Goal: Check status: Check status

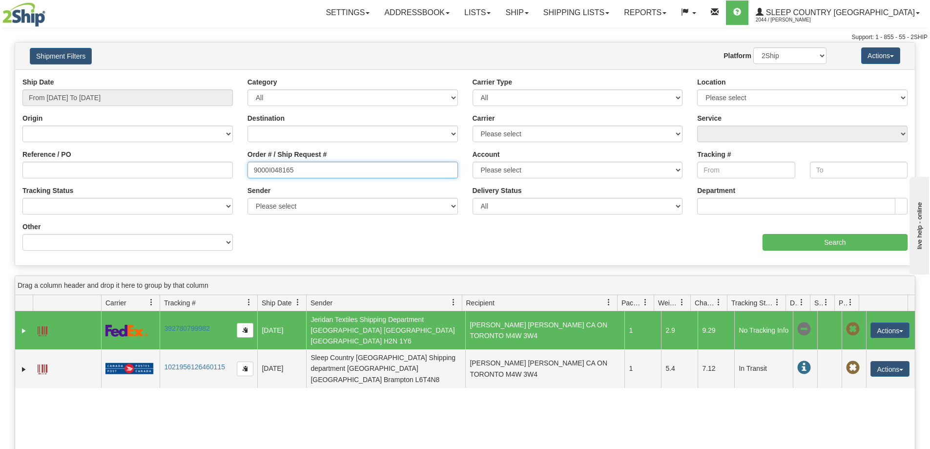
click at [332, 169] on input "9000I048165" at bounding box center [353, 170] width 210 height 17
paste input "7I039952"
type input "9007I039952"
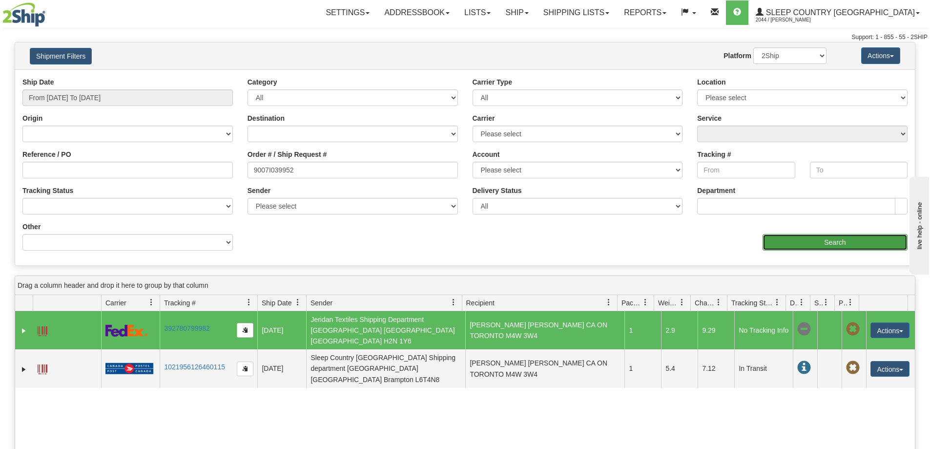
click at [789, 249] on input "Search" at bounding box center [835, 242] width 145 height 17
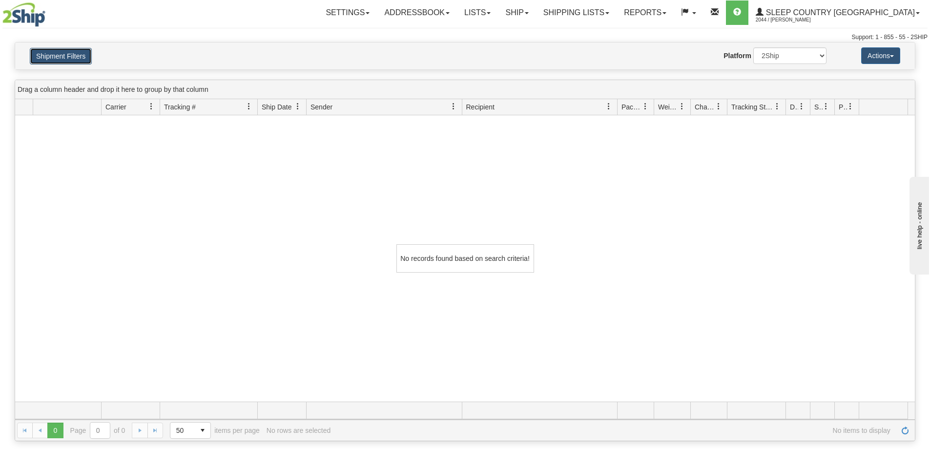
click at [61, 52] on button "Shipment Filters" at bounding box center [61, 56] width 62 height 17
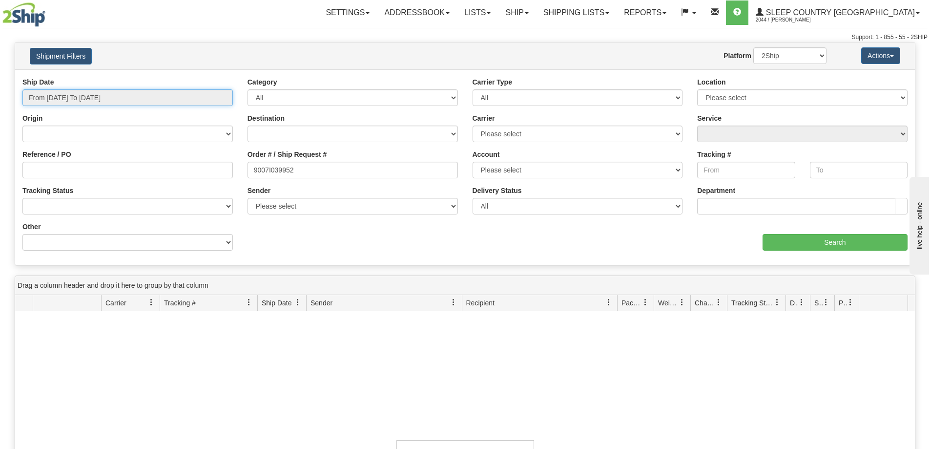
click at [129, 92] on input "From [DATE] To [DATE]" at bounding box center [127, 97] width 210 height 17
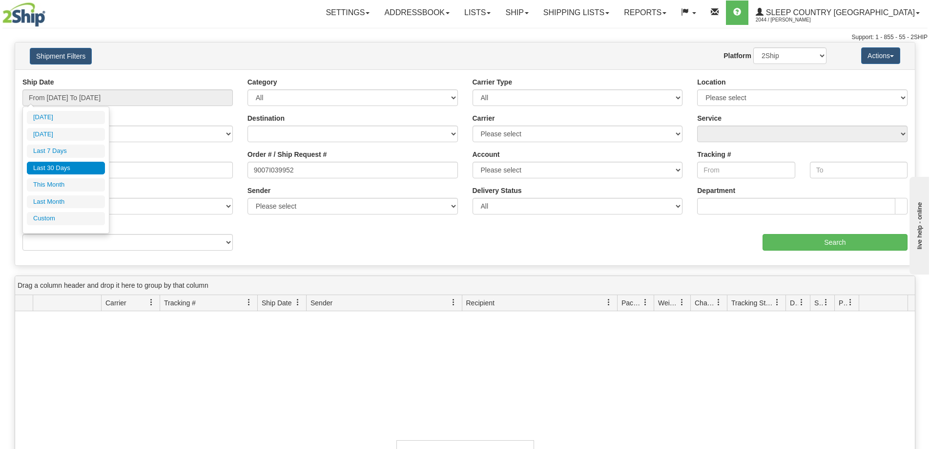
click at [62, 167] on li "Last 30 Days" at bounding box center [66, 168] width 78 height 13
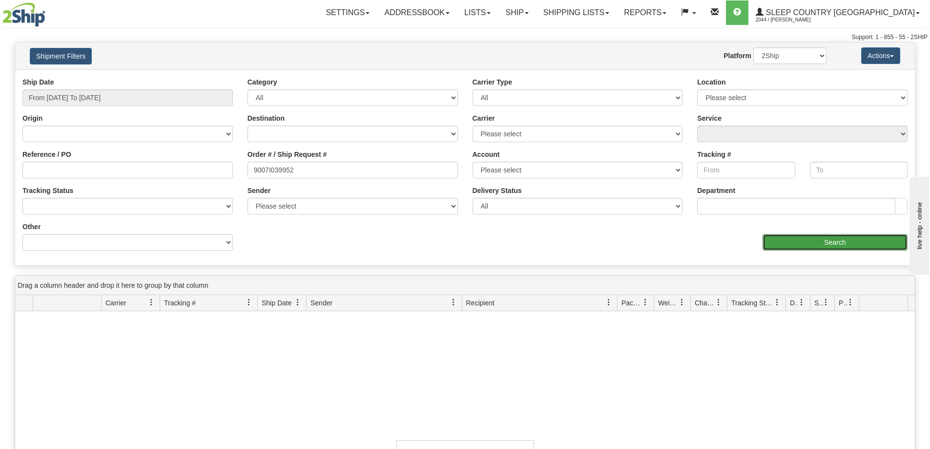
click at [808, 238] on input "Search" at bounding box center [835, 242] width 145 height 17
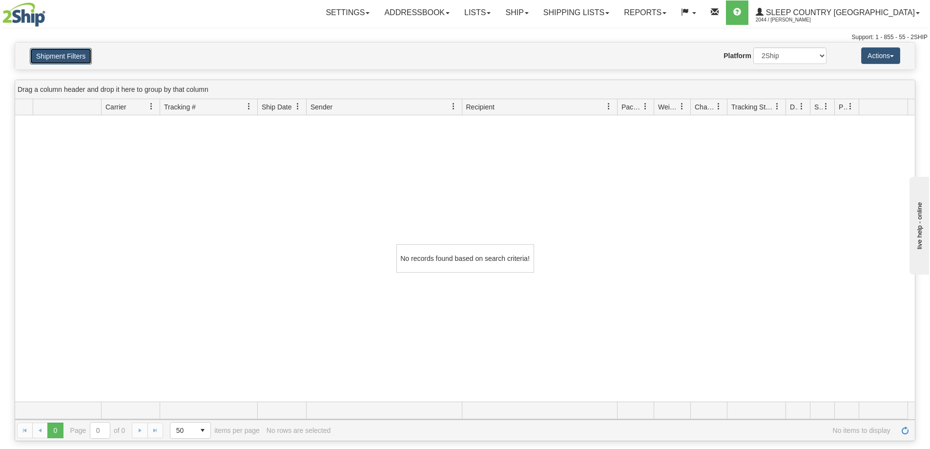
click at [82, 60] on button "Shipment Filters" at bounding box center [61, 56] width 62 height 17
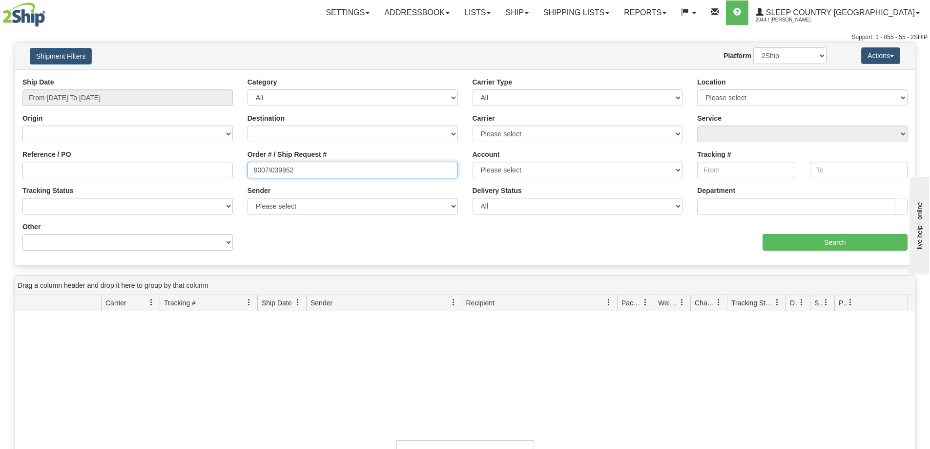
drag, startPoint x: 325, startPoint y: 169, endPoint x: 249, endPoint y: 165, distance: 76.8
click at [249, 165] on input "9007I039952" at bounding box center [353, 170] width 210 height 17
click at [548, 387] on div "No records found based on search criteria!" at bounding box center [465, 454] width 900 height 286
click at [312, 167] on input "9007I039952" at bounding box center [353, 170] width 210 height 17
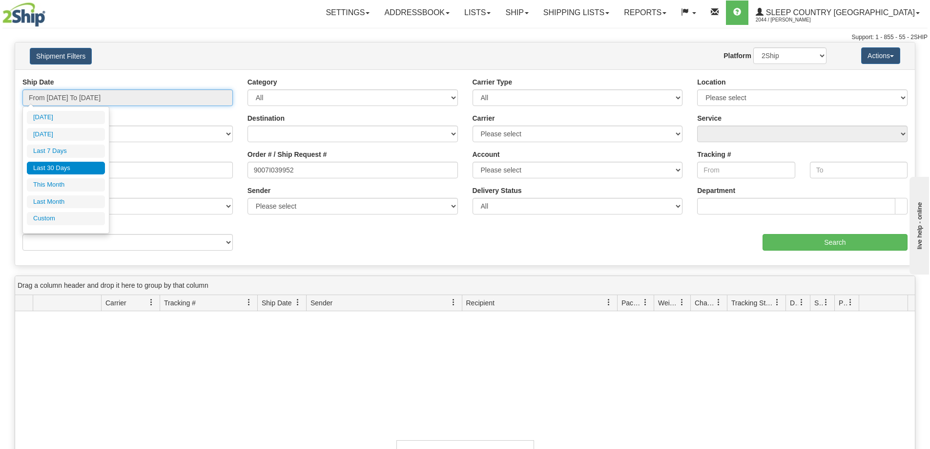
click at [217, 101] on input "From [DATE] To [DATE]" at bounding box center [127, 97] width 210 height 17
click at [242, 94] on div "Category All Inbound Outbound" at bounding box center [352, 95] width 225 height 36
